Goal: Task Accomplishment & Management: Use online tool/utility

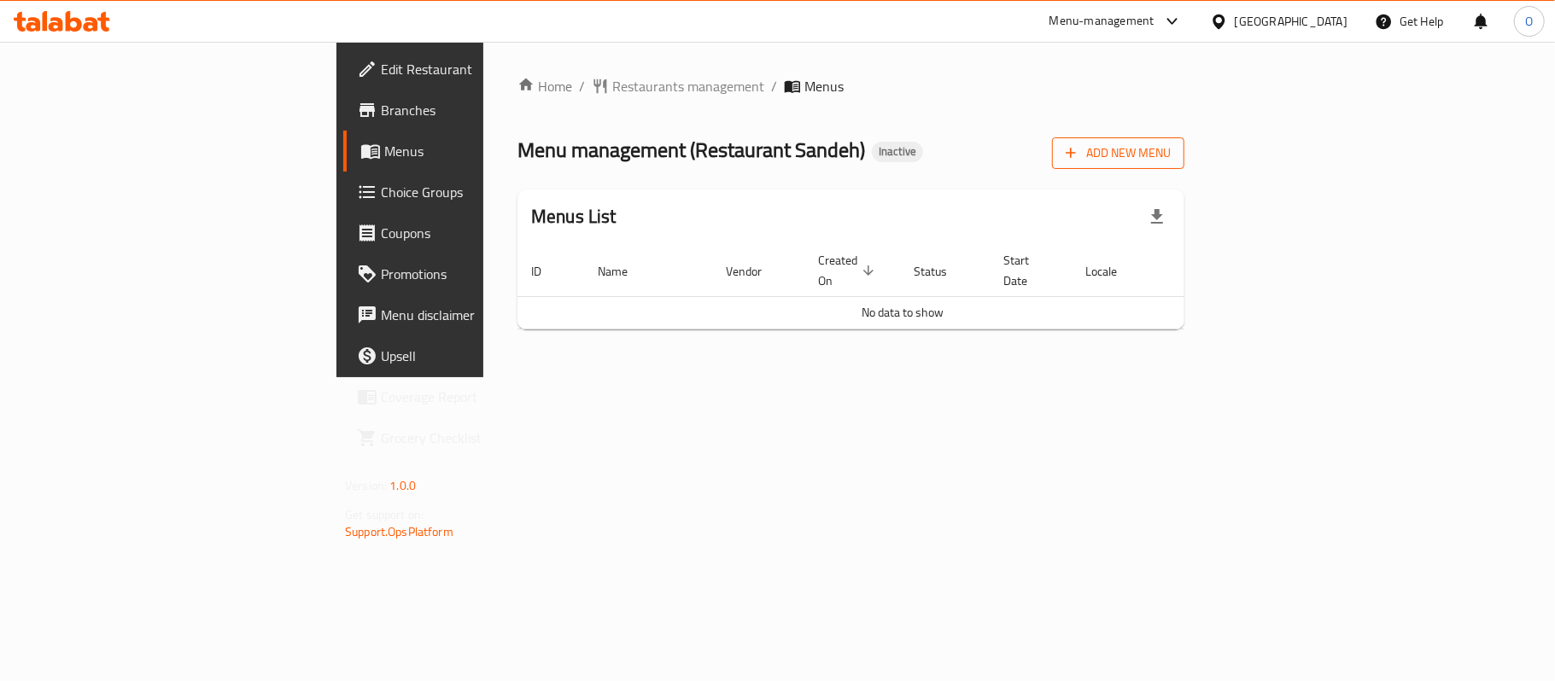
click at [1165, 148] on span "Add New Menu" at bounding box center [1118, 153] width 105 height 21
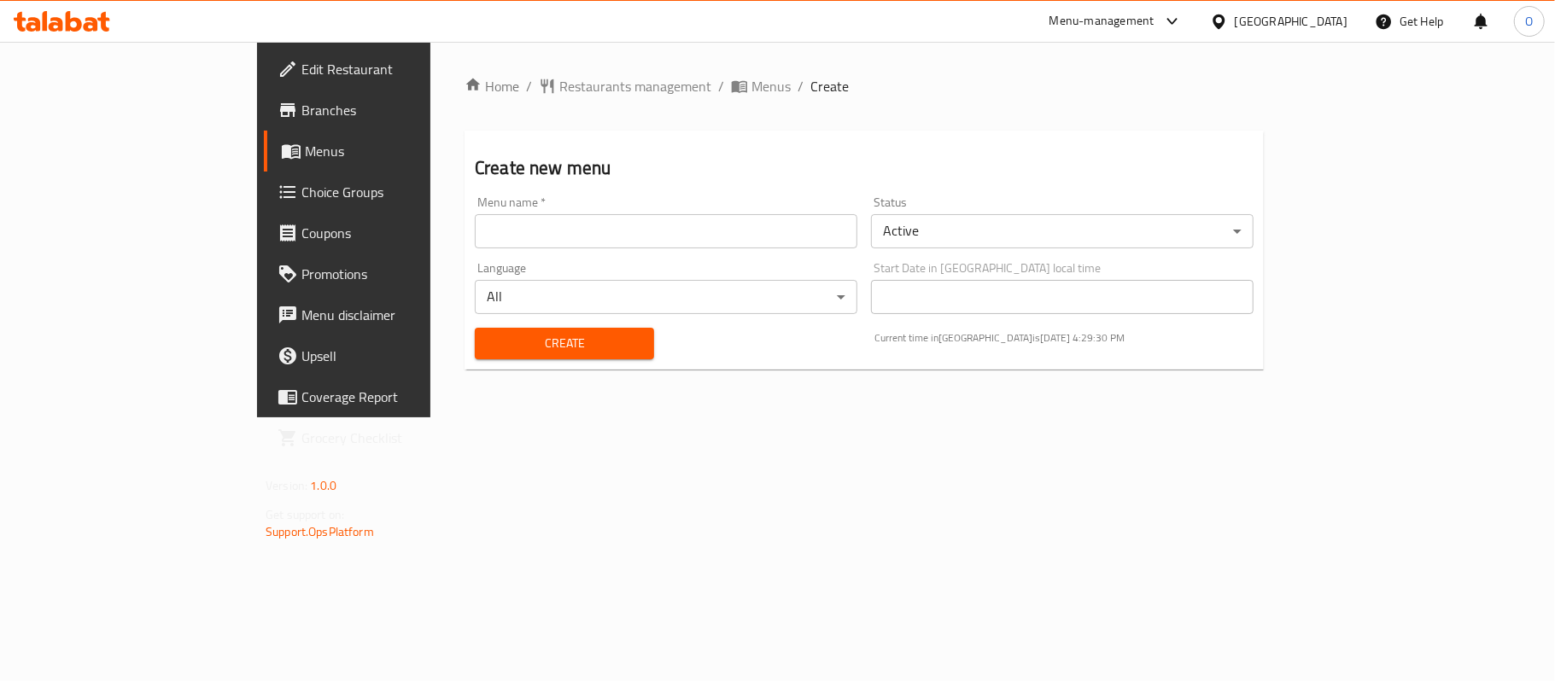
click at [775, 237] on input "text" at bounding box center [666, 231] width 383 height 34
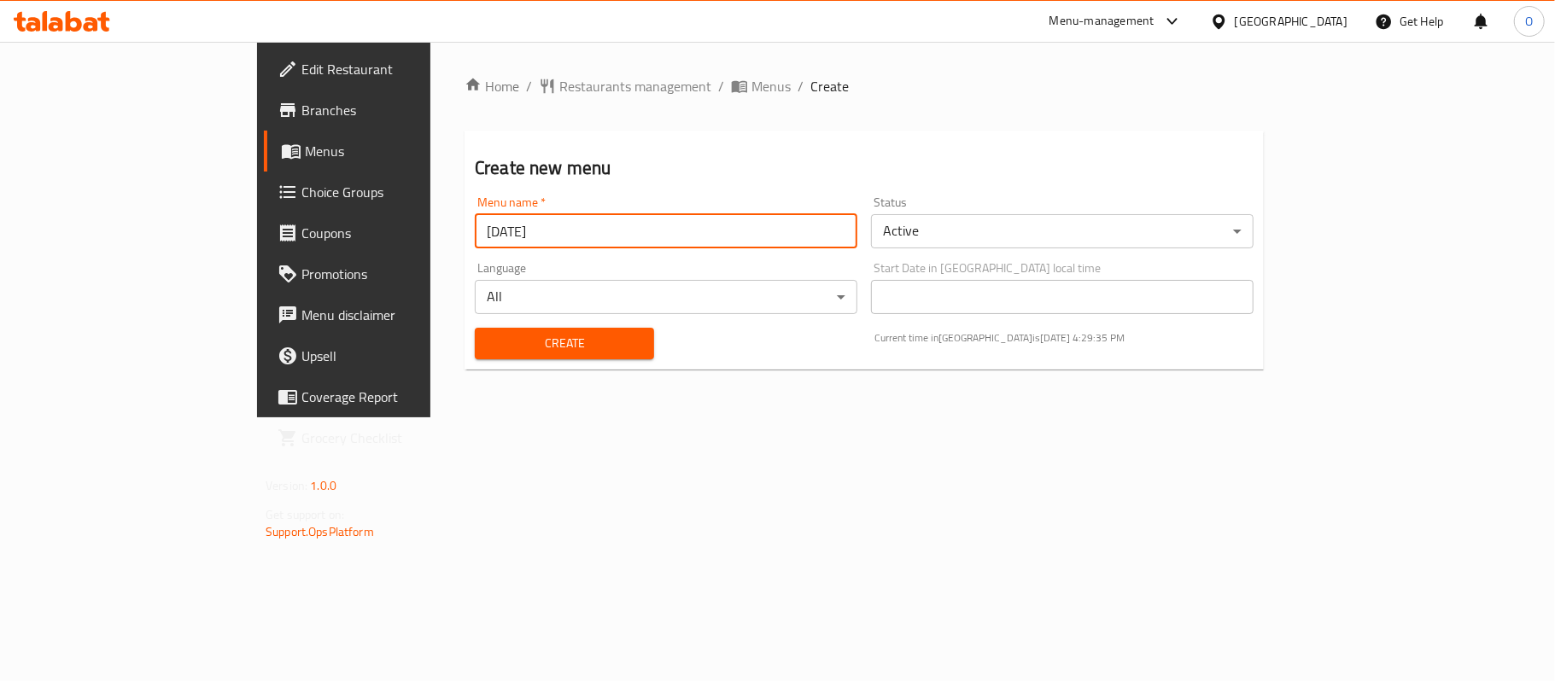
type input "[DATE]"
click at [475, 328] on button "Create" at bounding box center [564, 344] width 179 height 32
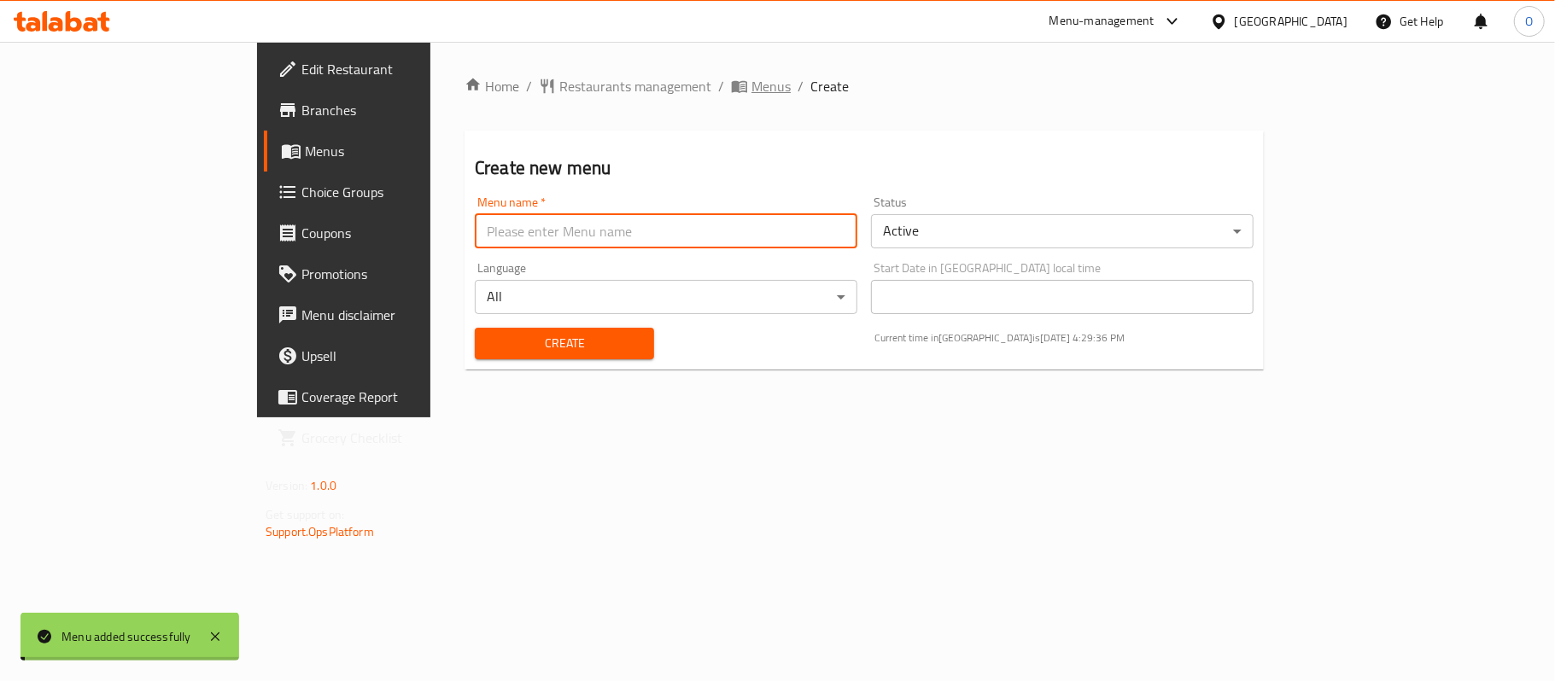
click at [751, 85] on span "Menus" at bounding box center [770, 86] width 39 height 20
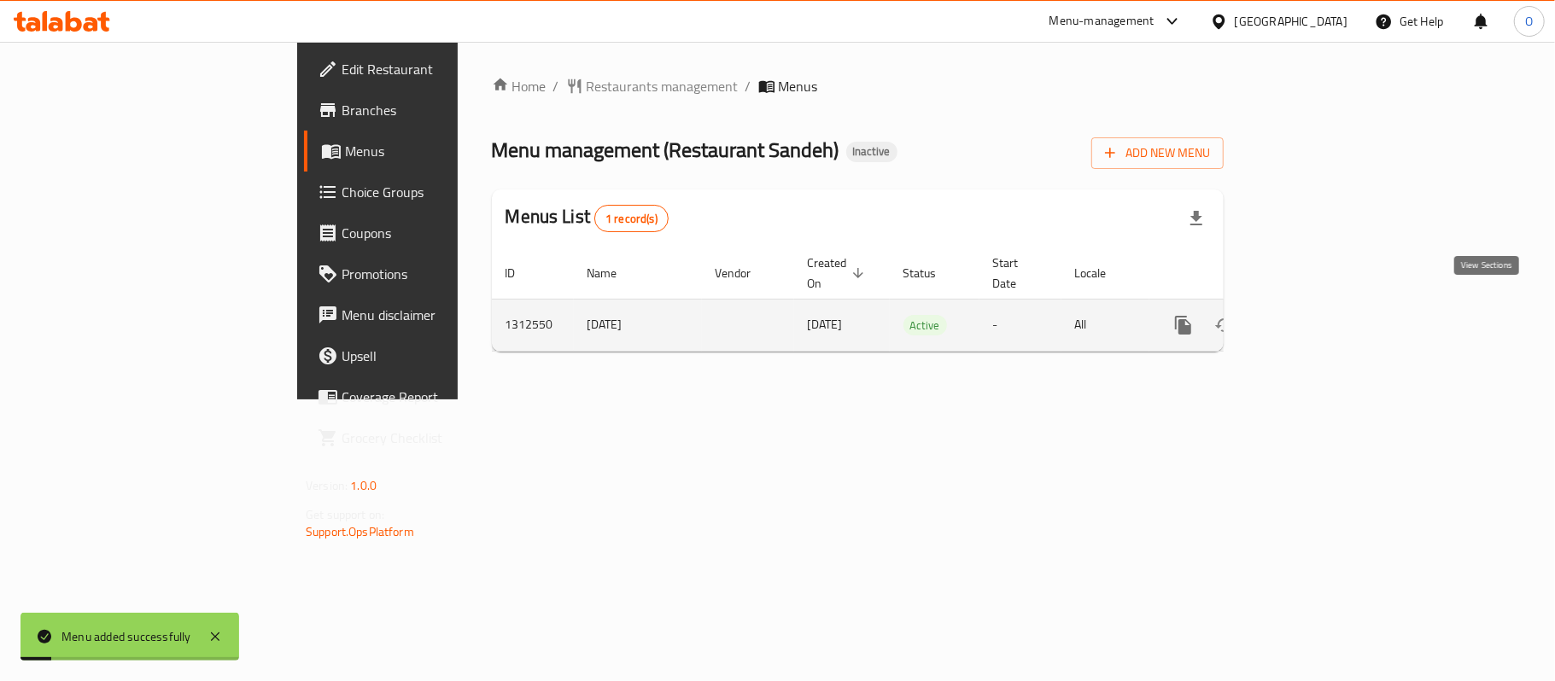
click at [1165, 315] on icon "enhanced table" at bounding box center [1306, 325] width 20 height 20
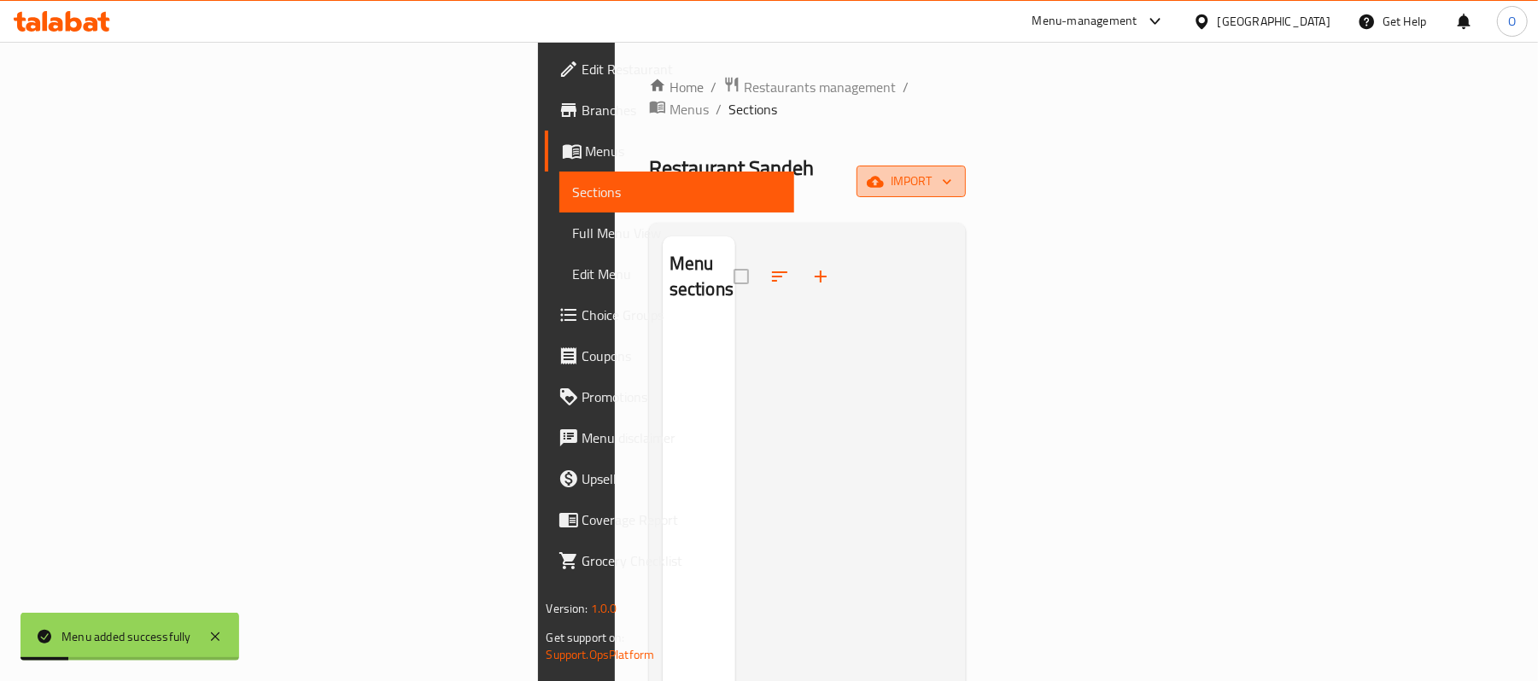
click at [884, 176] on icon "button" at bounding box center [875, 181] width 17 height 11
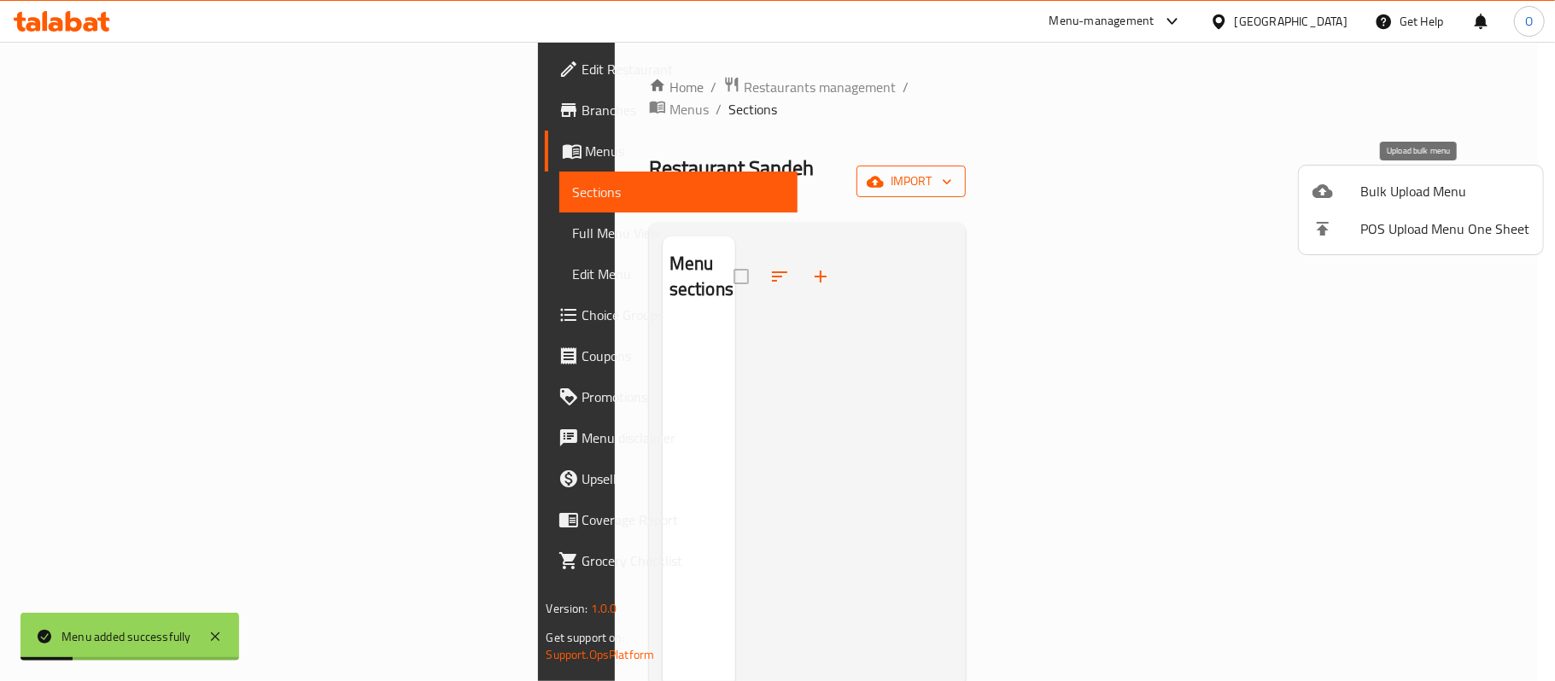
click at [1165, 172] on li "Bulk Upload Menu" at bounding box center [1421, 191] width 244 height 38
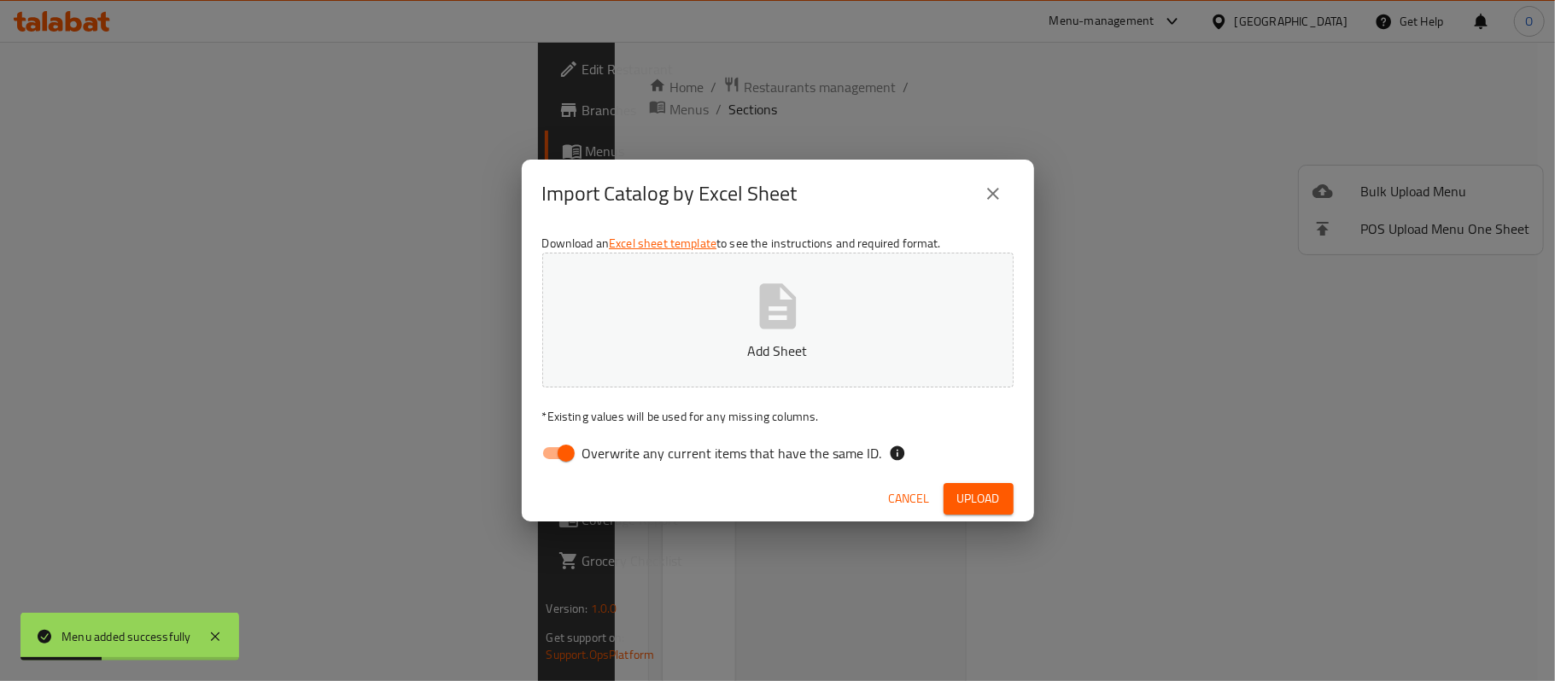
click at [557, 452] on input "Overwrite any current items that have the same ID." at bounding box center [565, 453] width 97 height 32
checkbox input "false"
drag, startPoint x: 984, startPoint y: 499, endPoint x: 965, endPoint y: 505, distance: 20.0
click at [975, 499] on span "Upload" at bounding box center [978, 498] width 43 height 21
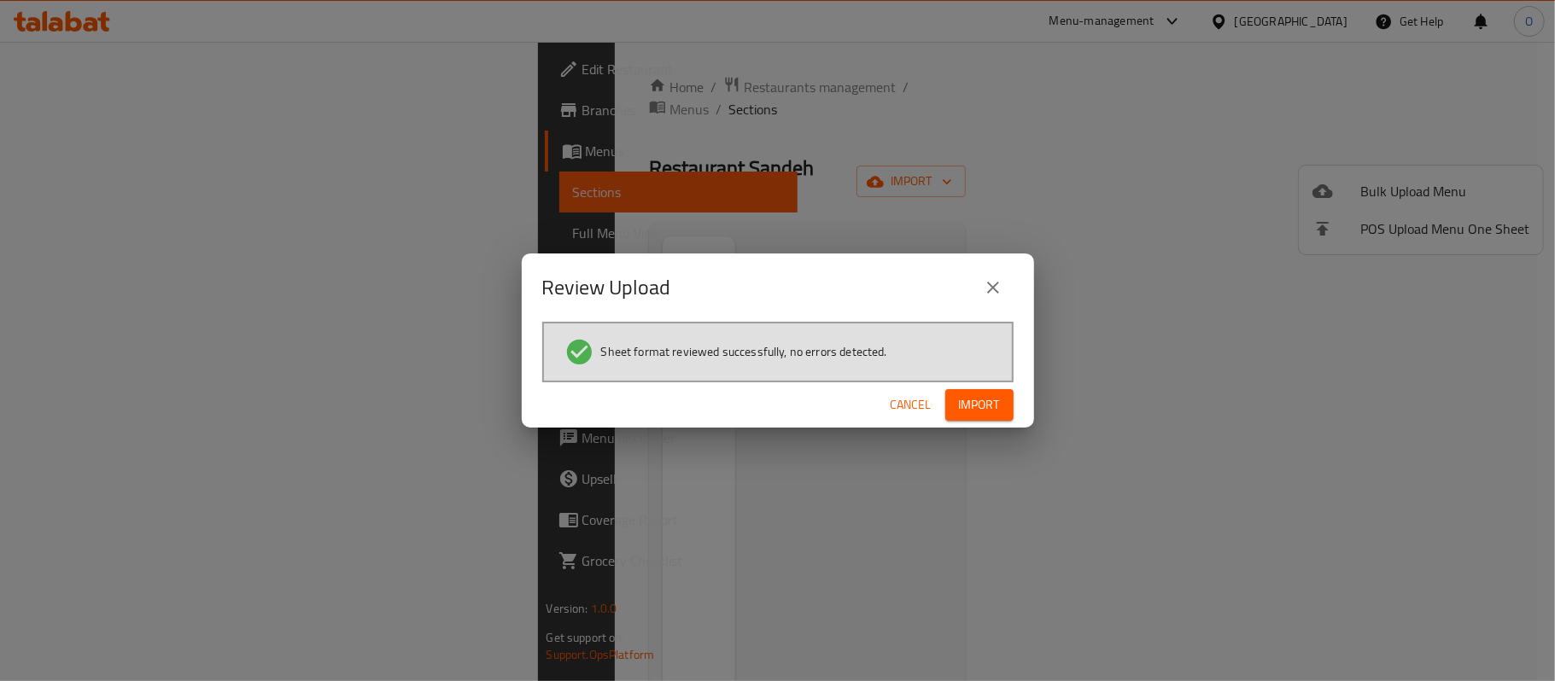
click at [964, 400] on span "Import" at bounding box center [979, 404] width 41 height 21
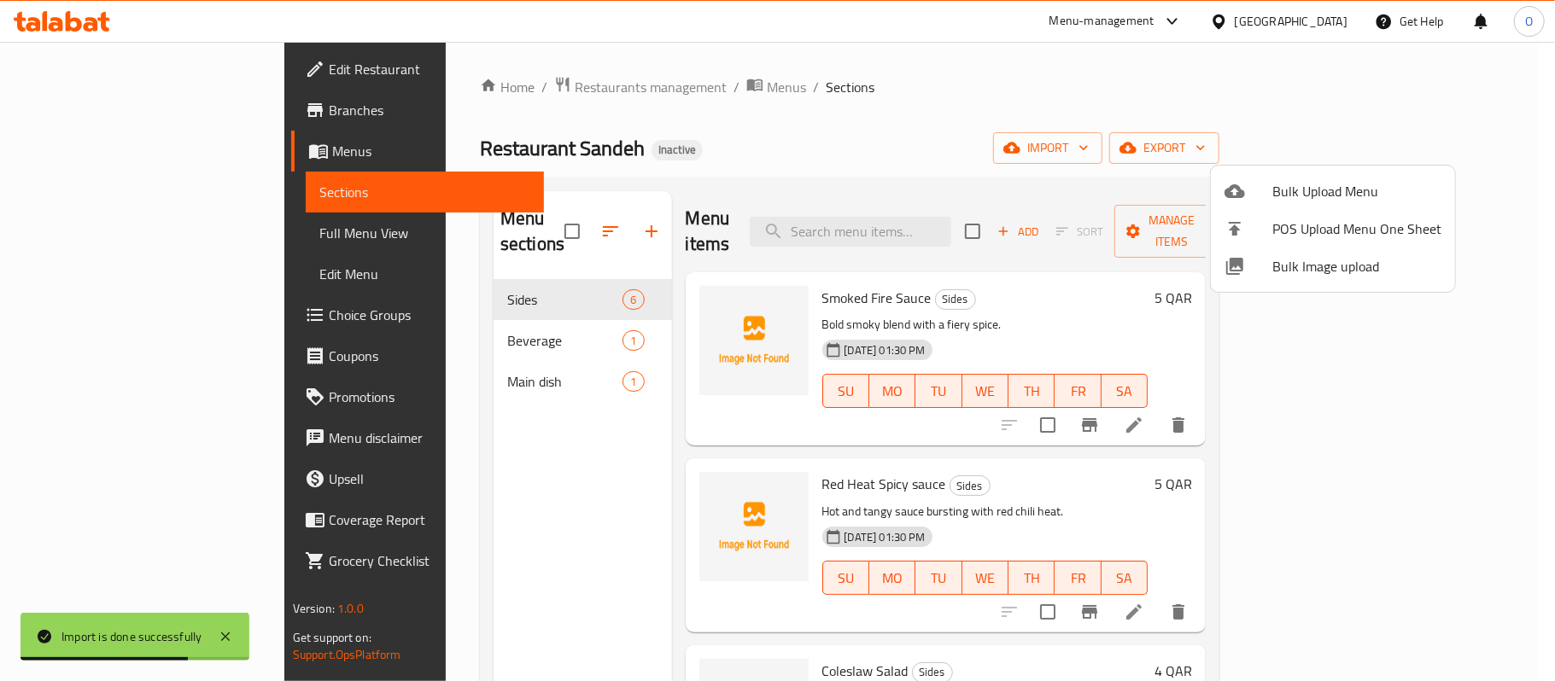
click at [82, 241] on div at bounding box center [777, 340] width 1555 height 681
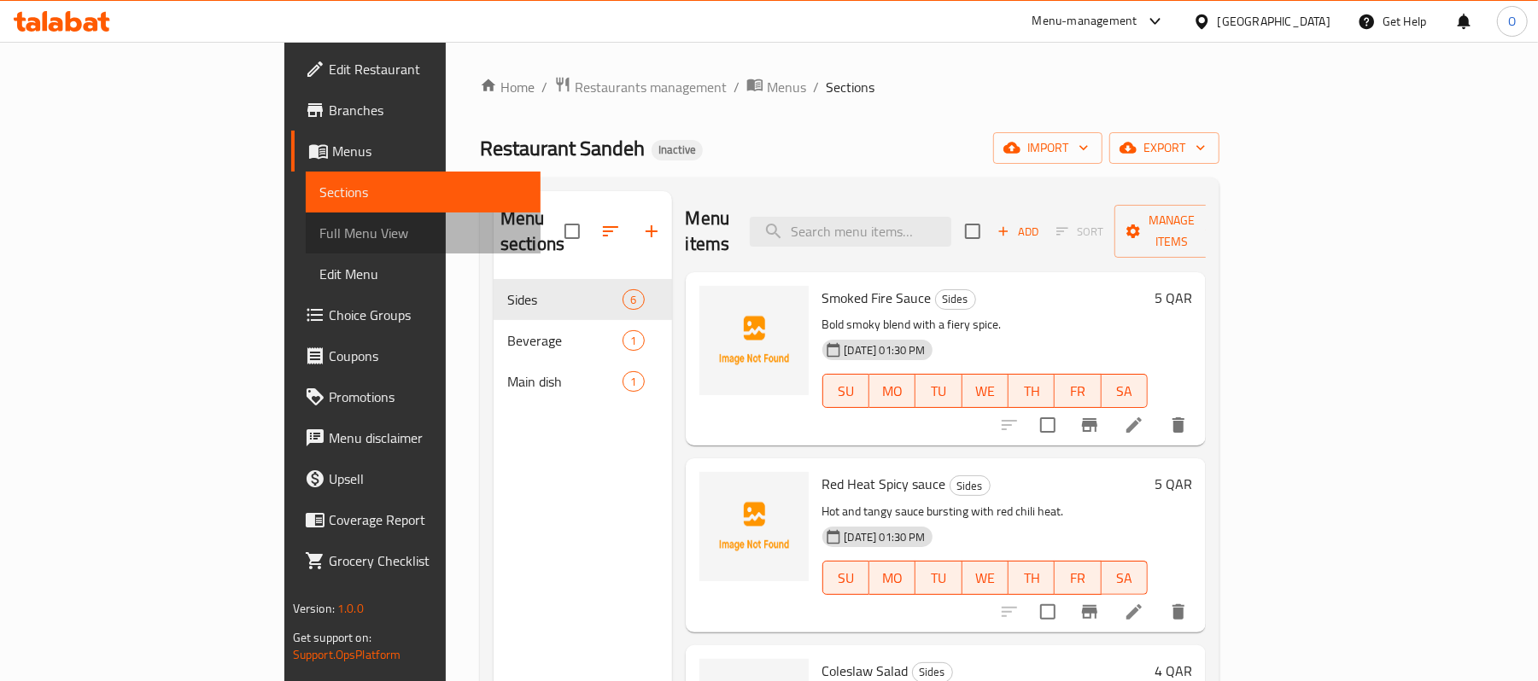
click at [306, 244] on link "Full Menu View" at bounding box center [424, 233] width 236 height 41
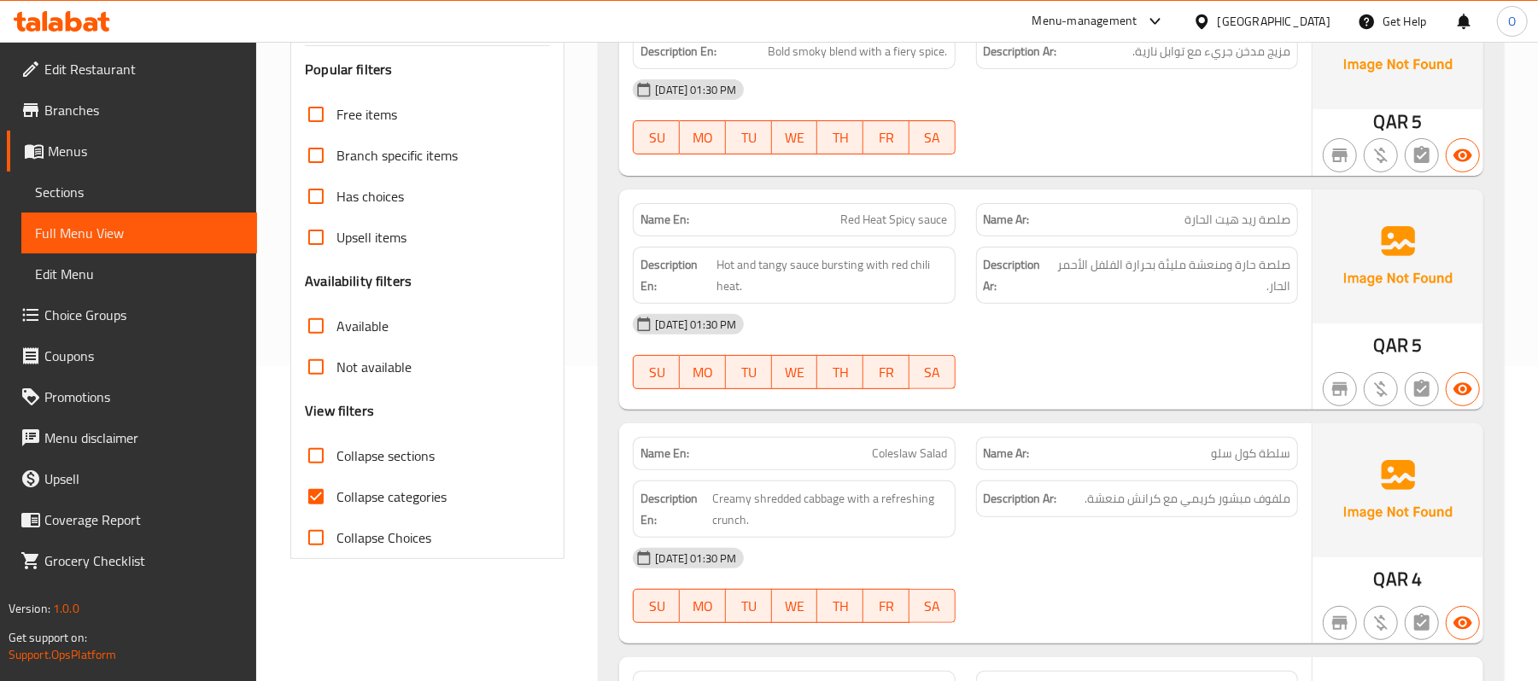
scroll to position [342, 0]
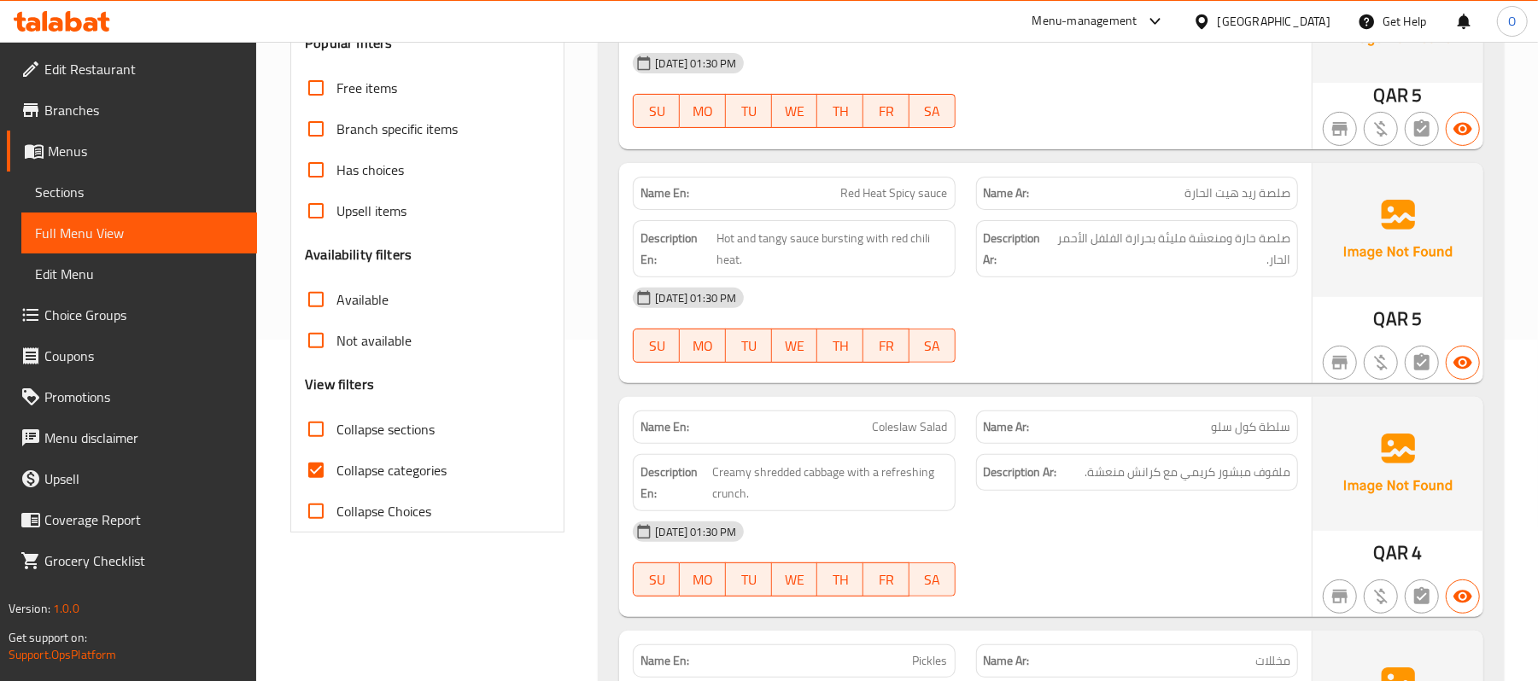
click at [428, 469] on span "Collapse categories" at bounding box center [391, 470] width 110 height 20
click at [336, 469] on input "Collapse categories" at bounding box center [315, 470] width 41 height 41
checkbox input "false"
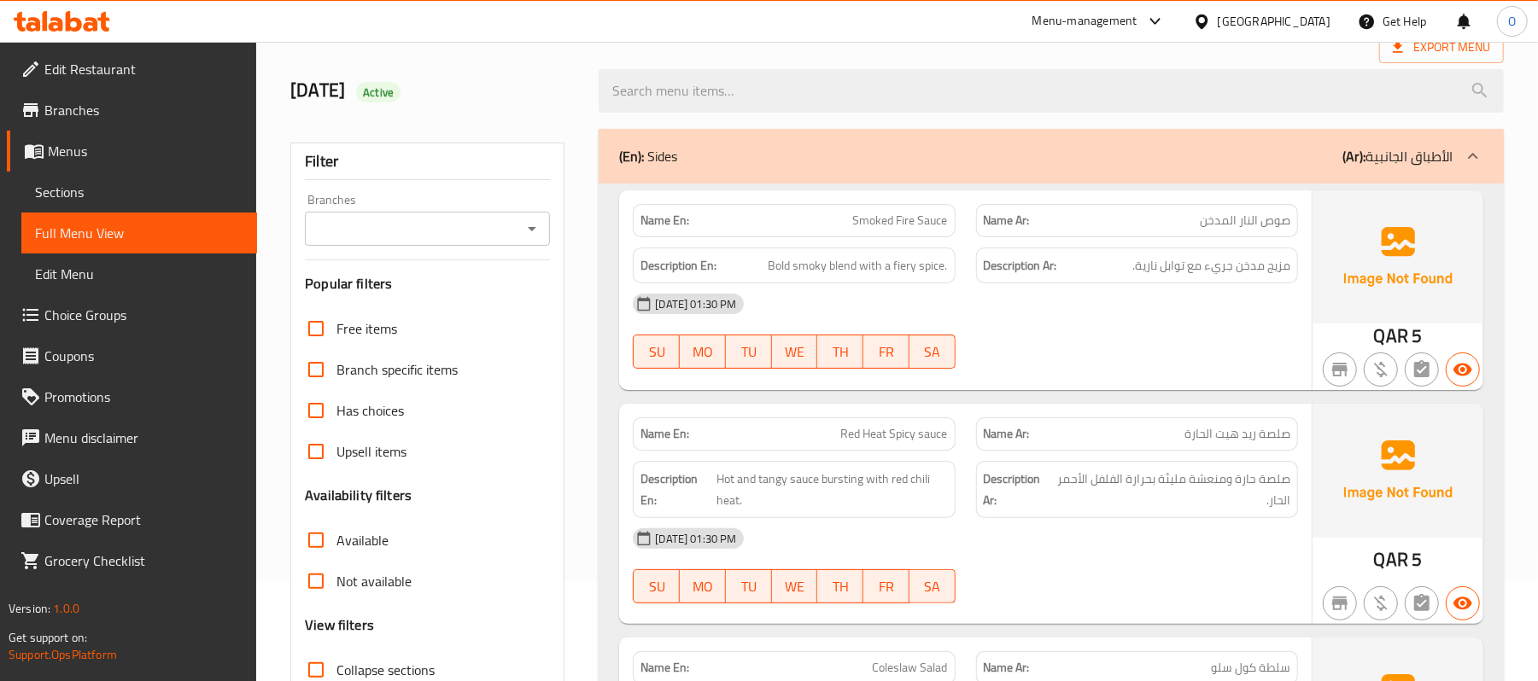
scroll to position [0, 0]
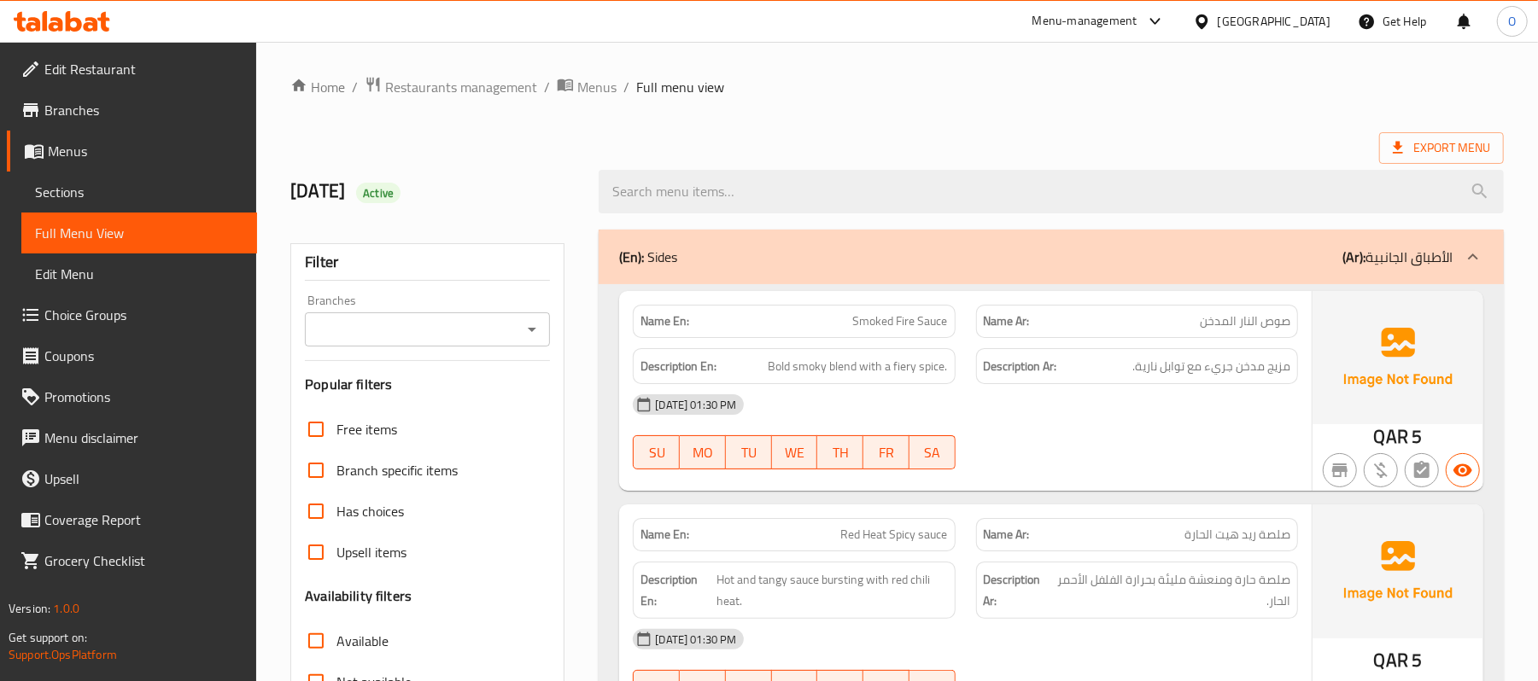
click at [94, 116] on span "Branches" at bounding box center [143, 110] width 199 height 20
